Goal: Transaction & Acquisition: Purchase product/service

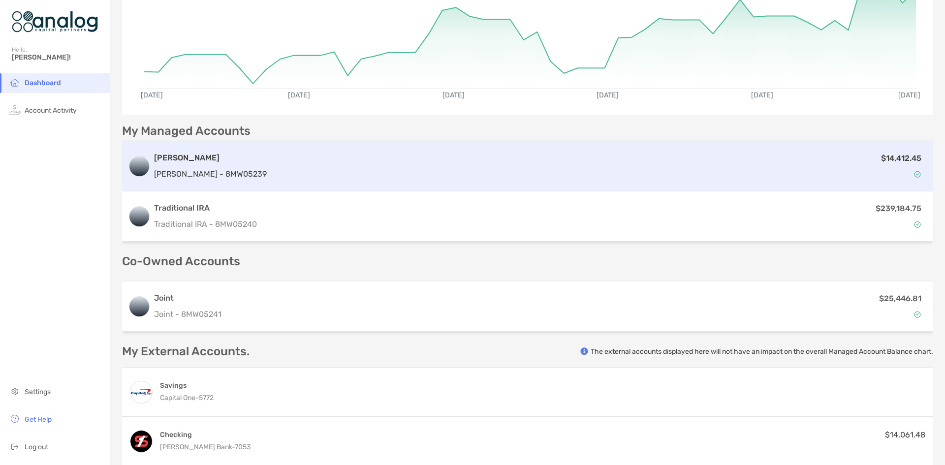
scroll to position [144, 0]
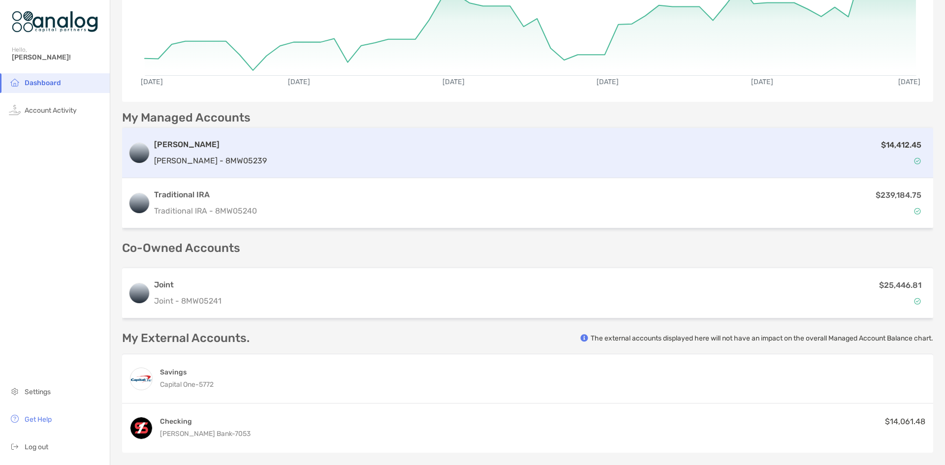
click at [285, 158] on div "$14,412.45" at bounding box center [599, 153] width 657 height 29
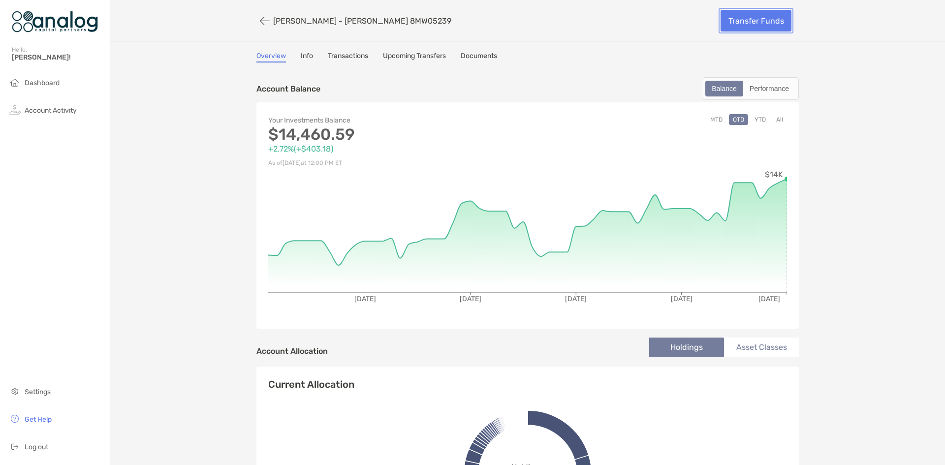
click at [747, 22] on link "Transfer Funds" at bounding box center [756, 21] width 71 height 22
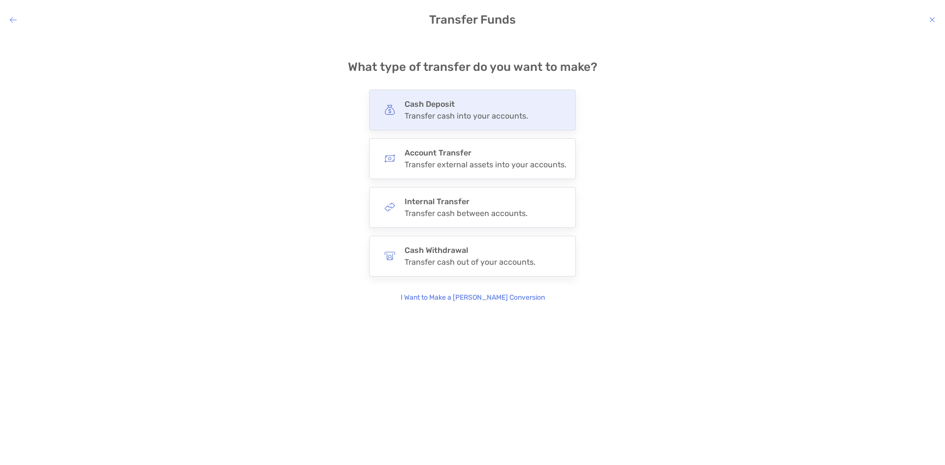
click at [445, 120] on div "Transfer cash into your accounts." at bounding box center [467, 115] width 124 height 9
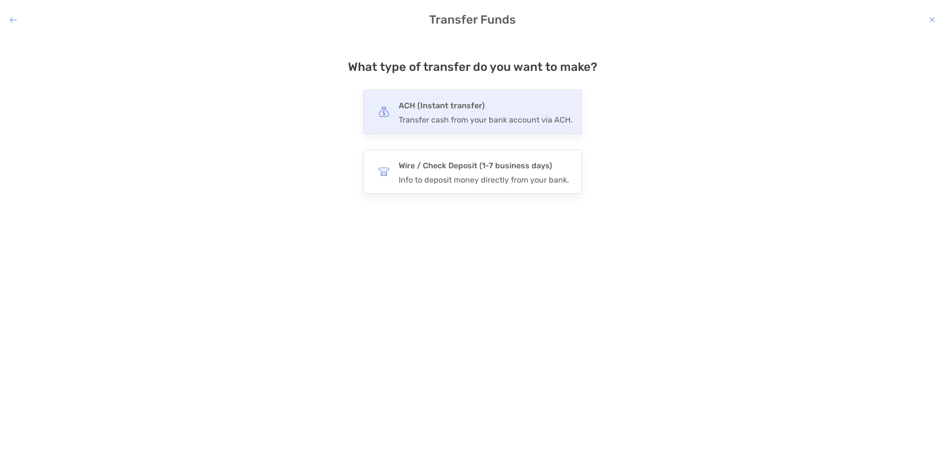
click at [463, 115] on div "Transfer cash from your bank account via ACH." at bounding box center [486, 119] width 174 height 9
click at [0, 0] on input "***" at bounding box center [0, 0] width 0 height 0
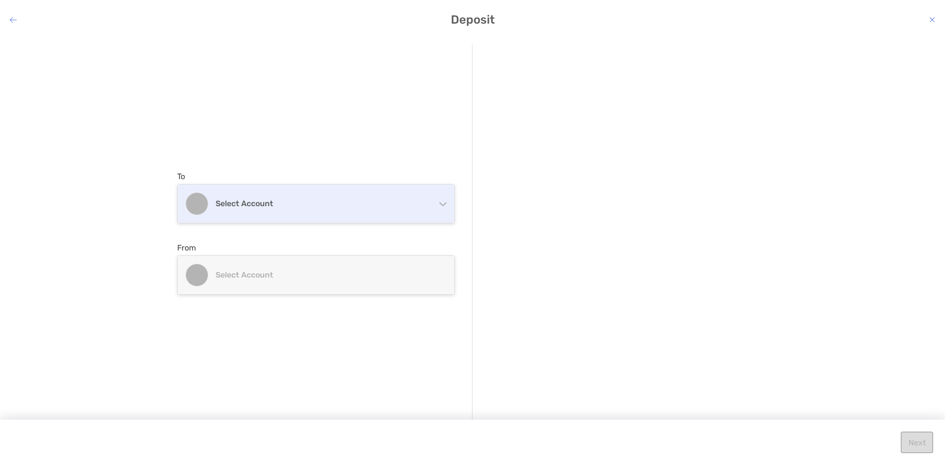
click at [406, 206] on h4 "Select account" at bounding box center [322, 203] width 213 height 9
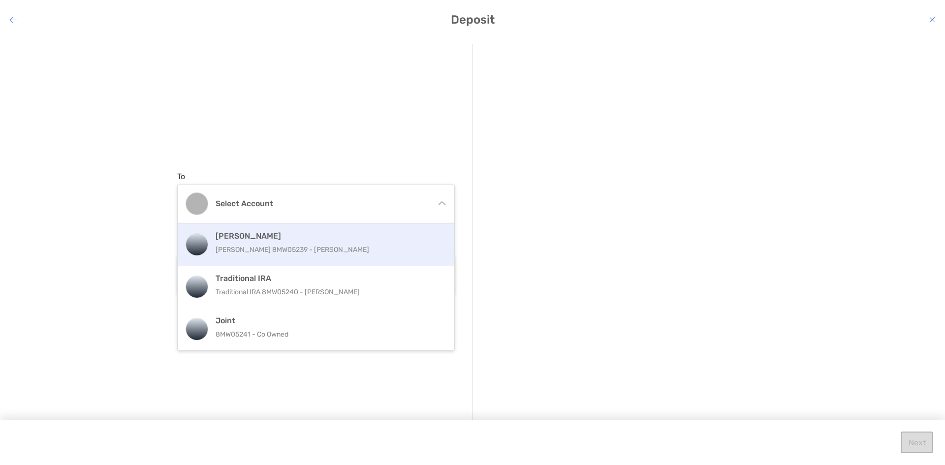
click at [327, 250] on p "[PERSON_NAME] 8MW05239 - [PERSON_NAME]" at bounding box center [327, 250] width 222 height 12
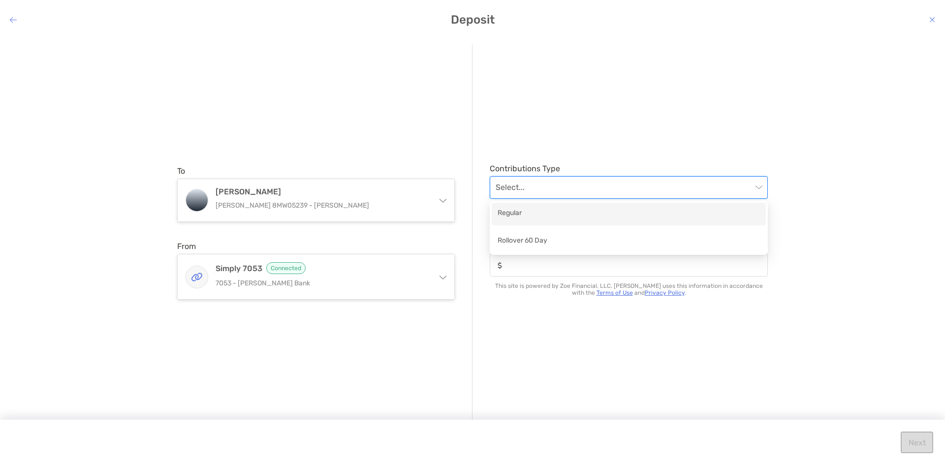
click at [624, 190] on input "modal" at bounding box center [624, 188] width 257 height 22
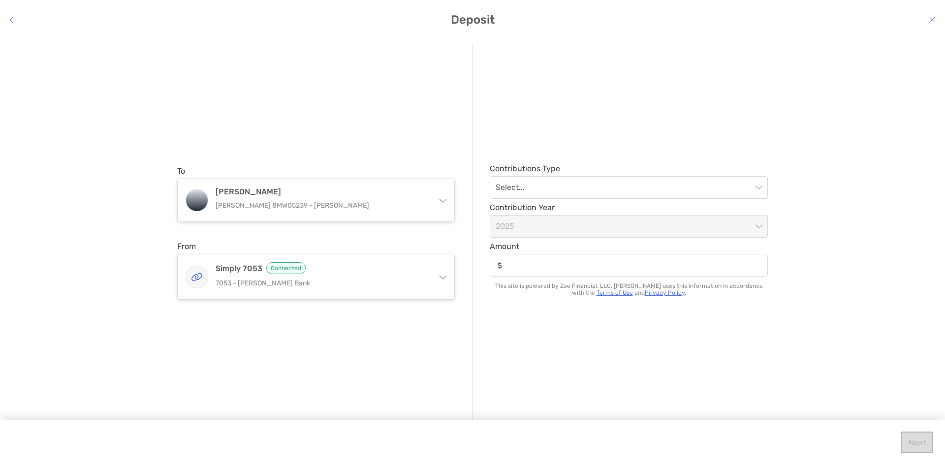
click at [708, 115] on div "Contributions Type Select... Contribution Year [DATE] Amount This site is power…" at bounding box center [620, 233] width 295 height 378
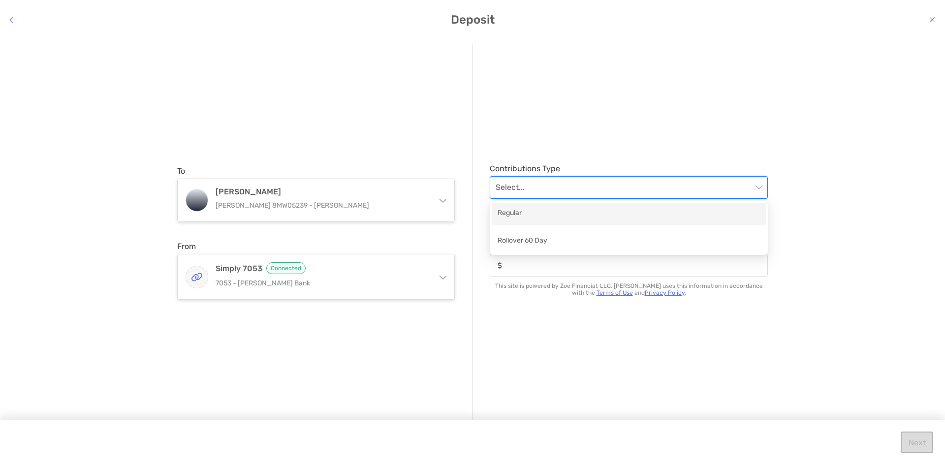
click at [609, 192] on input "modal" at bounding box center [624, 188] width 257 height 22
click at [529, 219] on div "Regular" at bounding box center [629, 214] width 262 height 12
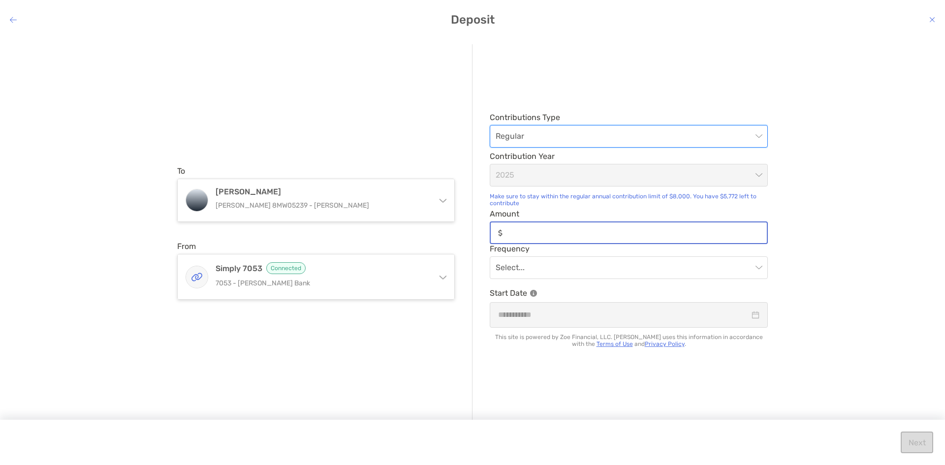
click at [519, 229] on input "Amount" at bounding box center [637, 233] width 260 height 8
click at [545, 234] on input "Amount" at bounding box center [637, 233] width 260 height 8
click at [525, 234] on input "Amount" at bounding box center [637, 233] width 260 height 8
click at [756, 273] on span "modal" at bounding box center [629, 268] width 266 height 22
type input "*****"
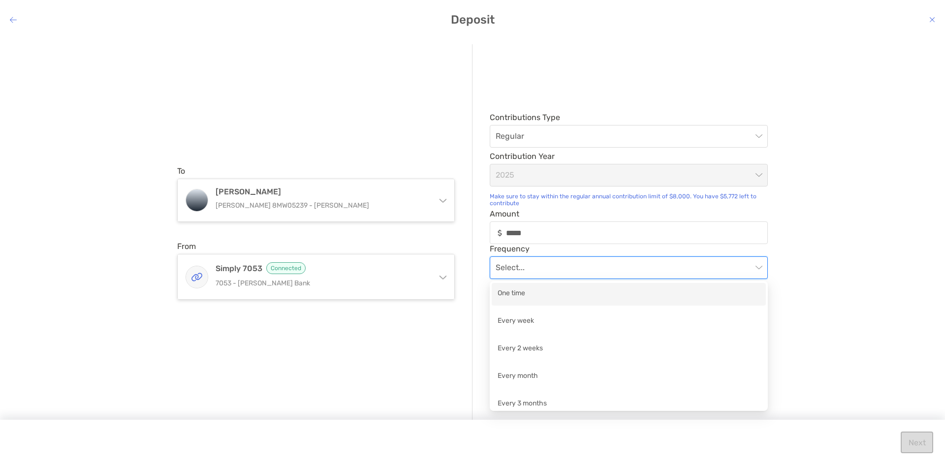
click at [534, 299] on div "One time" at bounding box center [629, 294] width 262 height 12
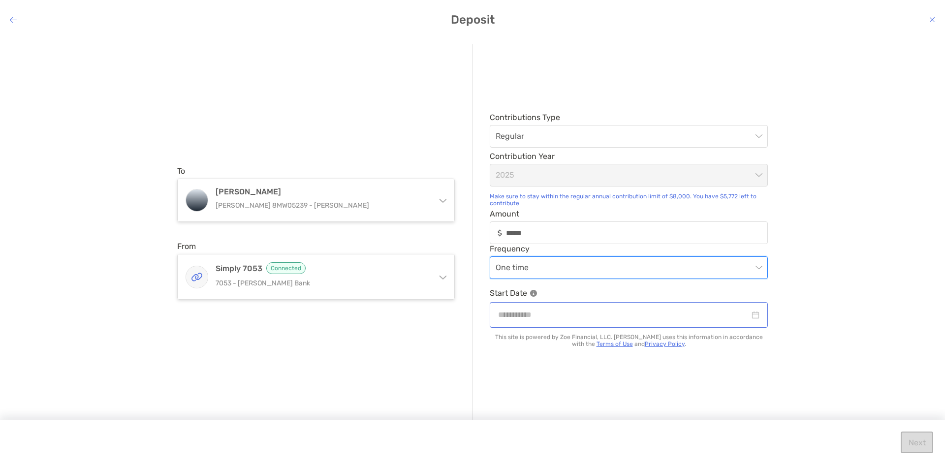
click at [585, 322] on div "modal" at bounding box center [629, 314] width 278 height 25
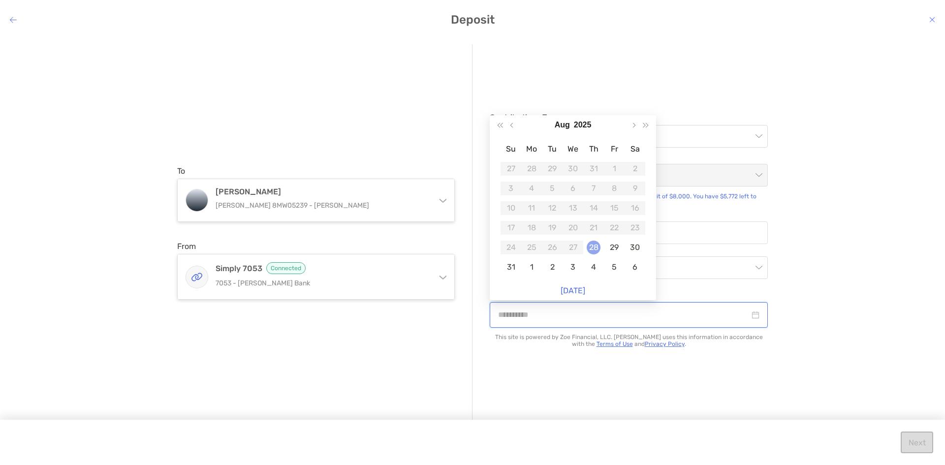
type input "**********"
click at [594, 249] on div "28" at bounding box center [594, 248] width 14 height 14
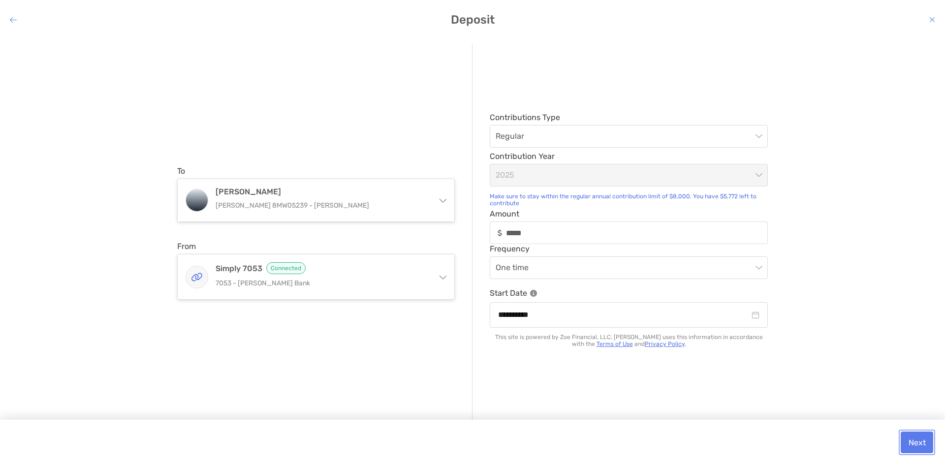
click at [922, 443] on button "Next" at bounding box center [917, 443] width 32 height 22
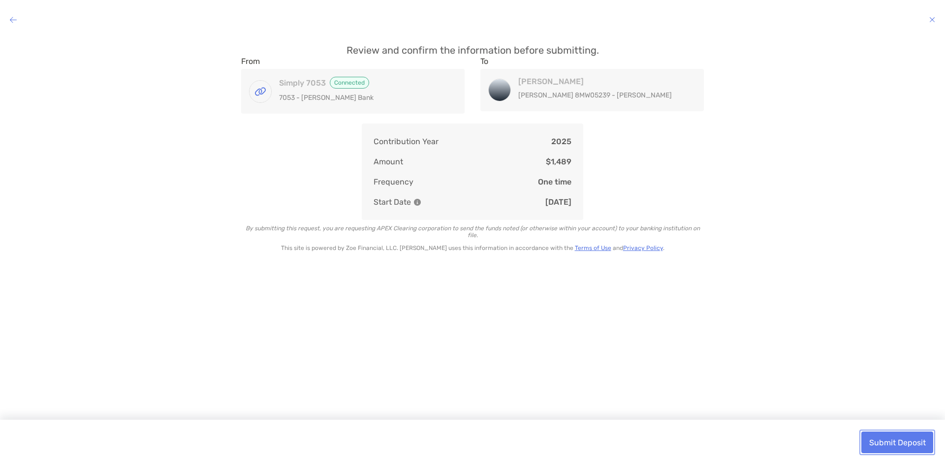
click at [903, 446] on button "Submit Deposit" at bounding box center [898, 443] width 72 height 22
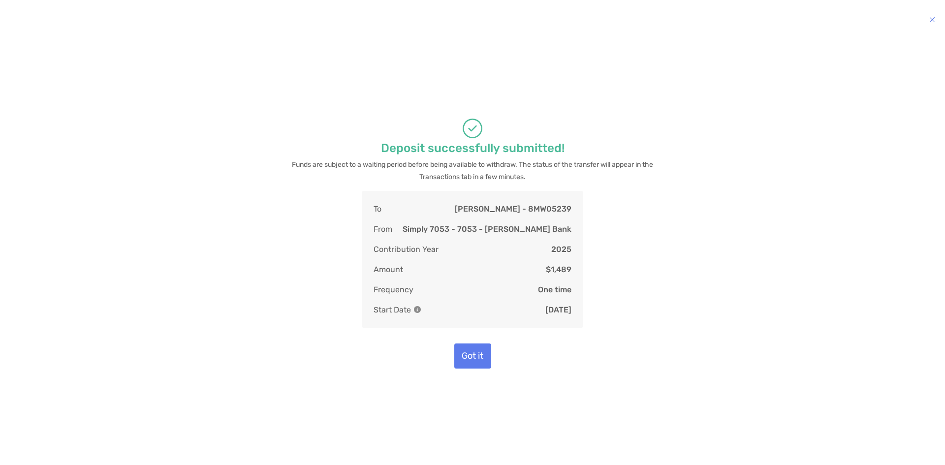
click at [783, 88] on div "Deposit successfully submitted! Funds are subject to a waiting period before be…" at bounding box center [473, 243] width 930 height 398
click at [477, 354] on button "Got it" at bounding box center [472, 356] width 37 height 25
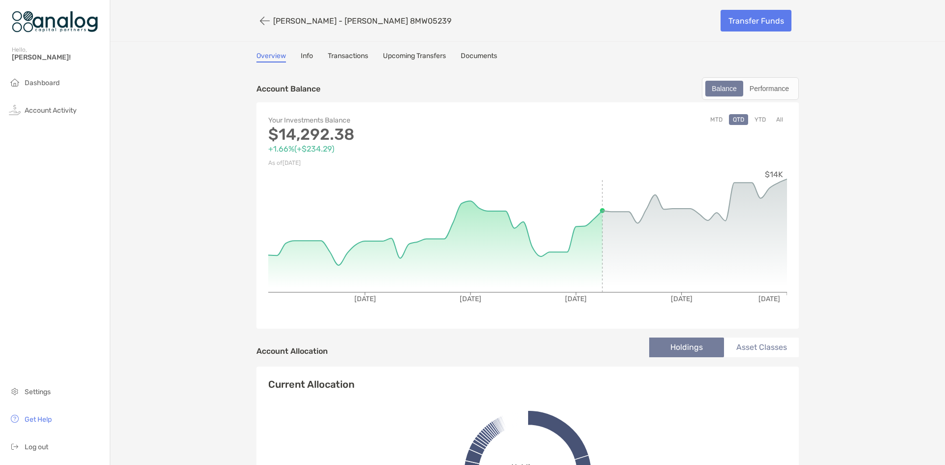
click at [595, 175] on icon "[DATE] [DATE] [DATE] [DATE] [DATE] $14K" at bounding box center [527, 243] width 519 height 148
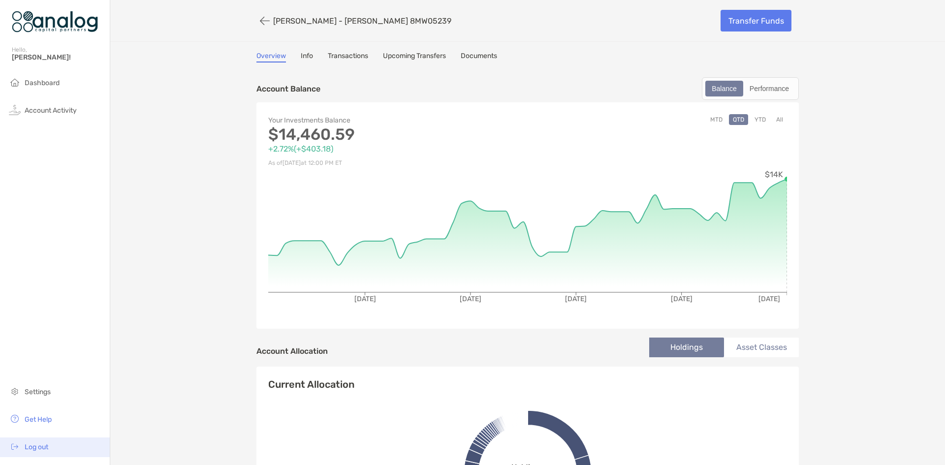
click at [42, 449] on span "Log out" at bounding box center [37, 447] width 24 height 8
